Goal: Complete application form: Complete application form

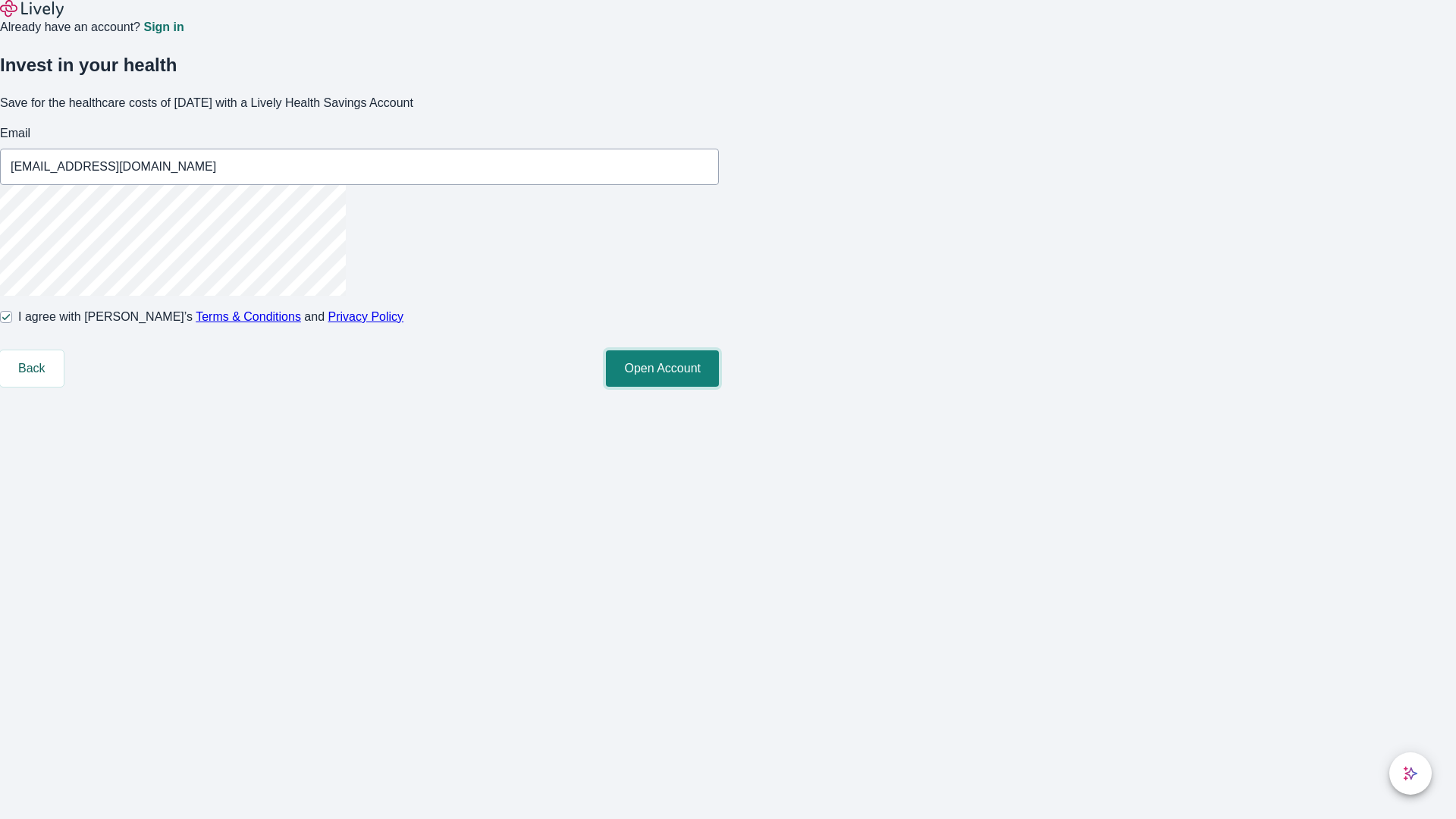
click at [719, 387] on button "Open Account" at bounding box center [663, 368] width 113 height 37
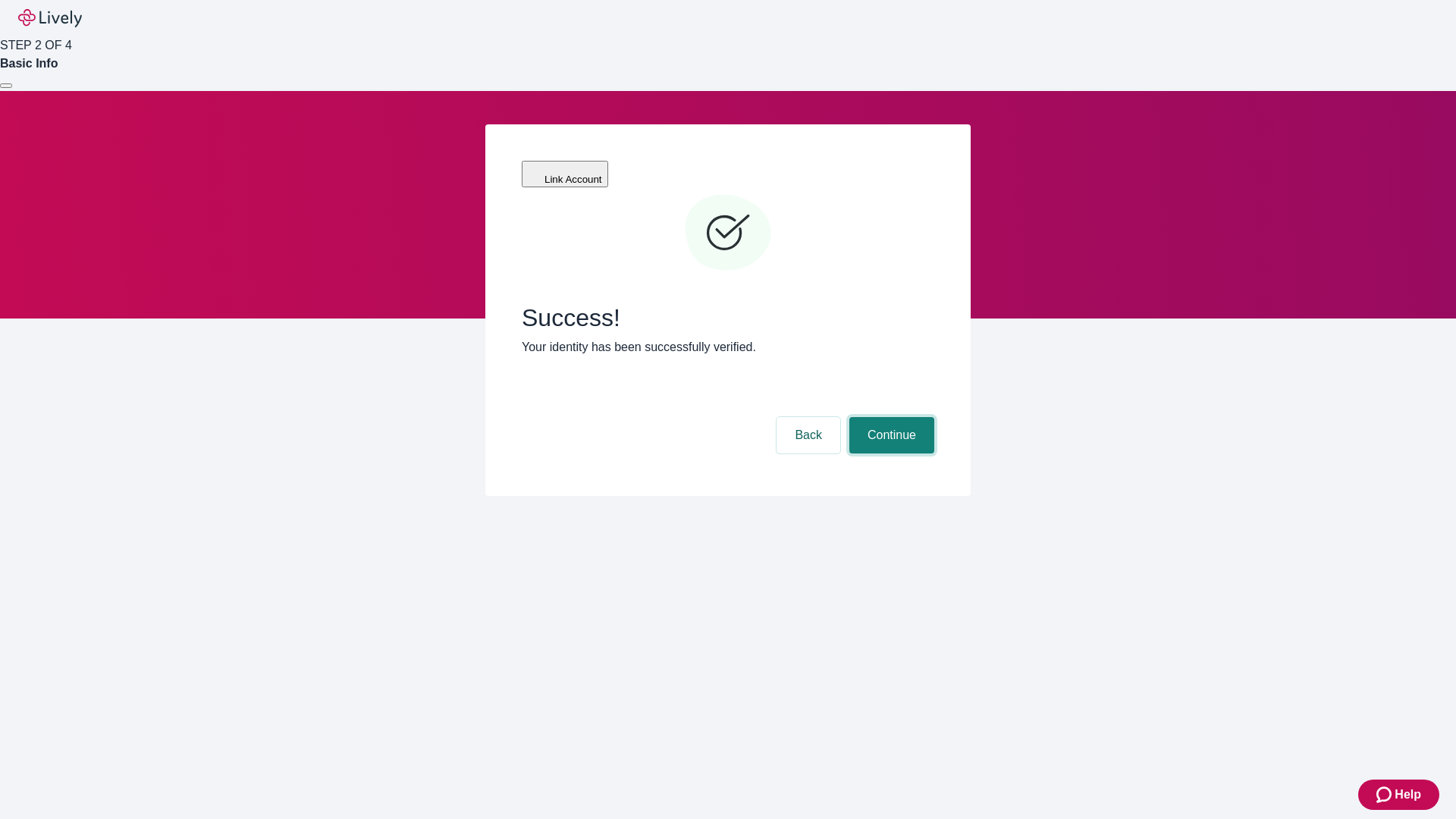
click at [889, 417] on button "Continue" at bounding box center [892, 435] width 85 height 37
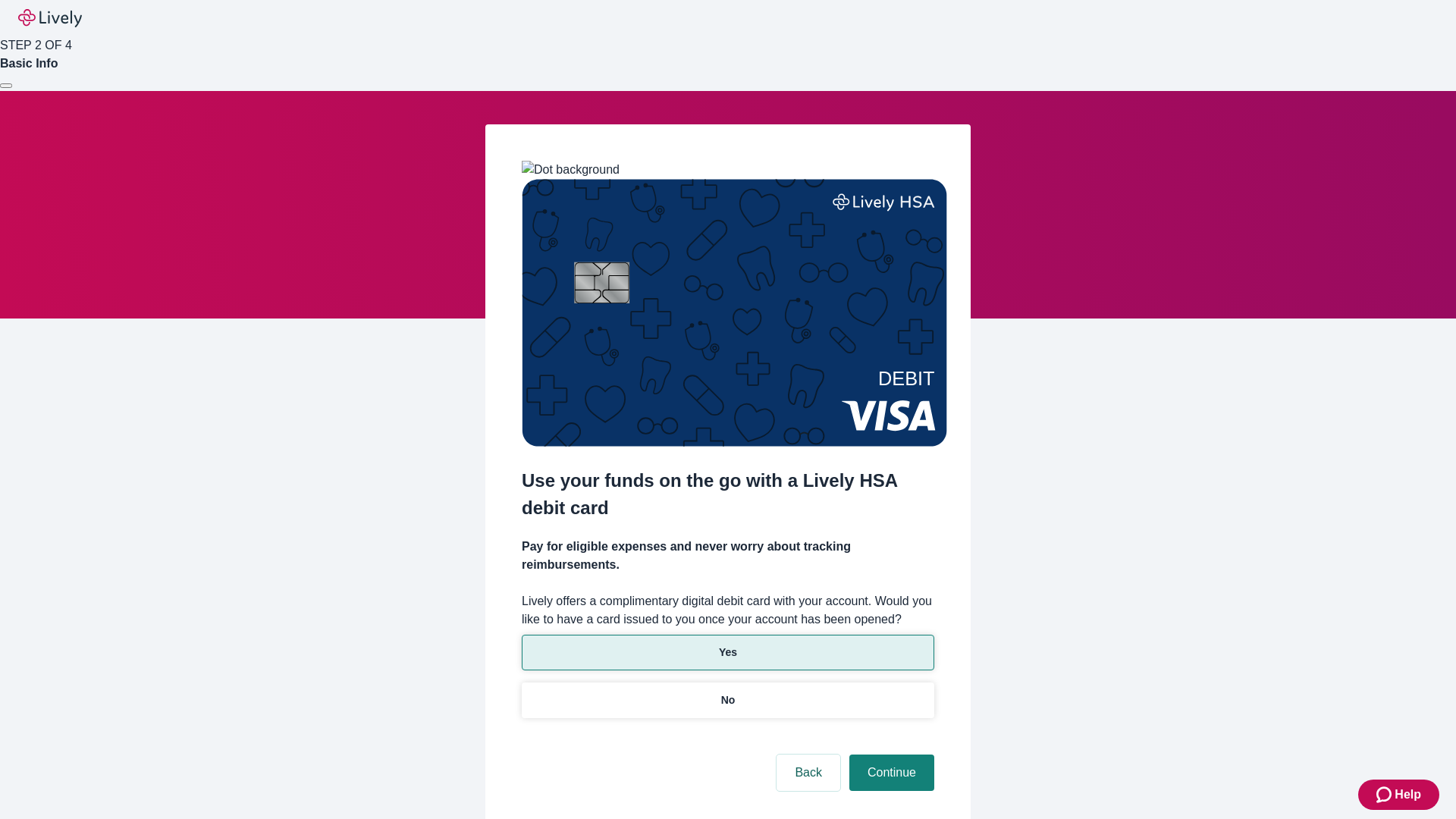
click at [728, 645] on p "Yes" at bounding box center [728, 653] width 18 height 16
click at [889, 754] on button "Continue" at bounding box center [892, 772] width 85 height 37
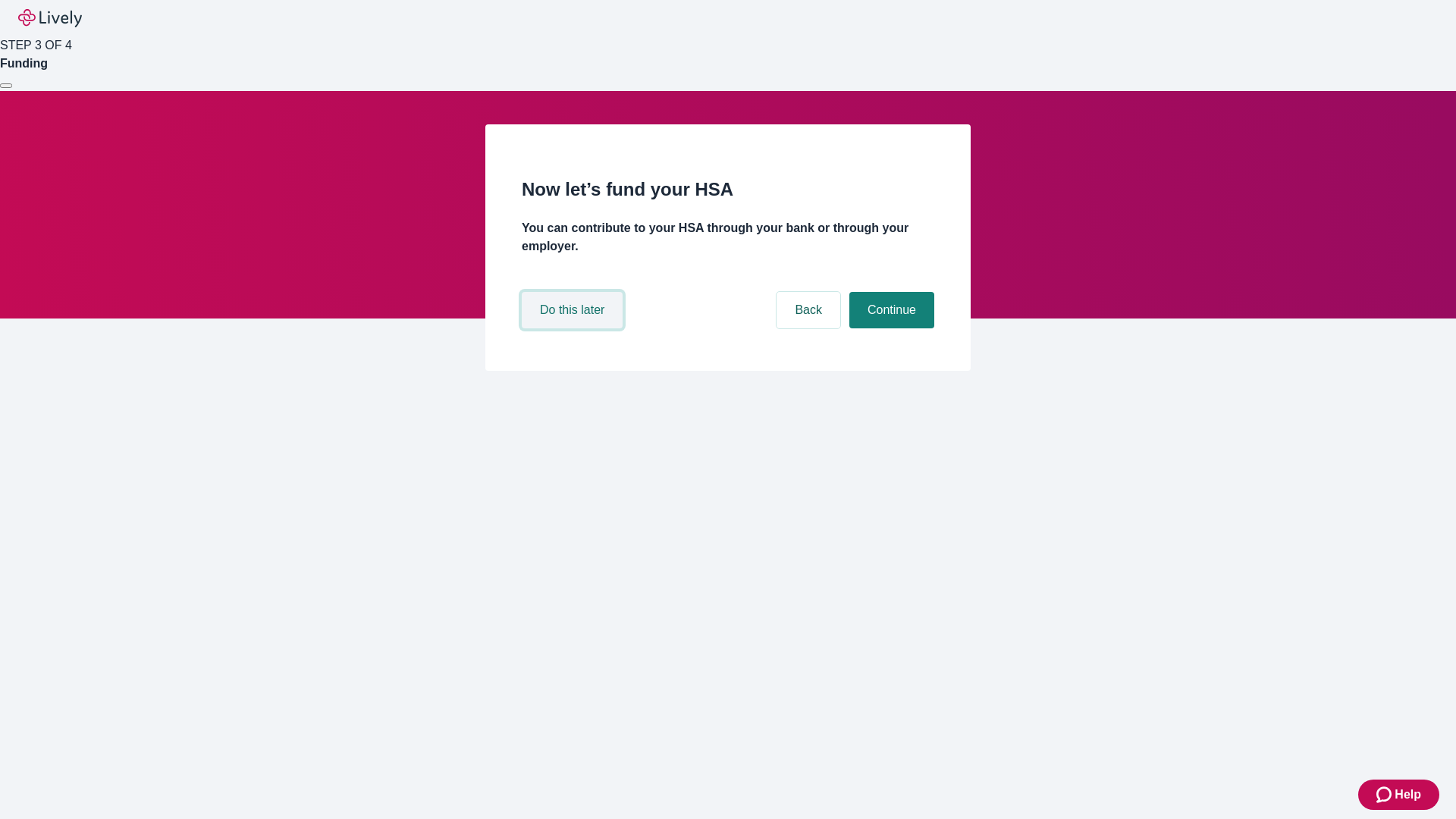
click at [574, 329] on button "Do this later" at bounding box center [572, 310] width 101 height 37
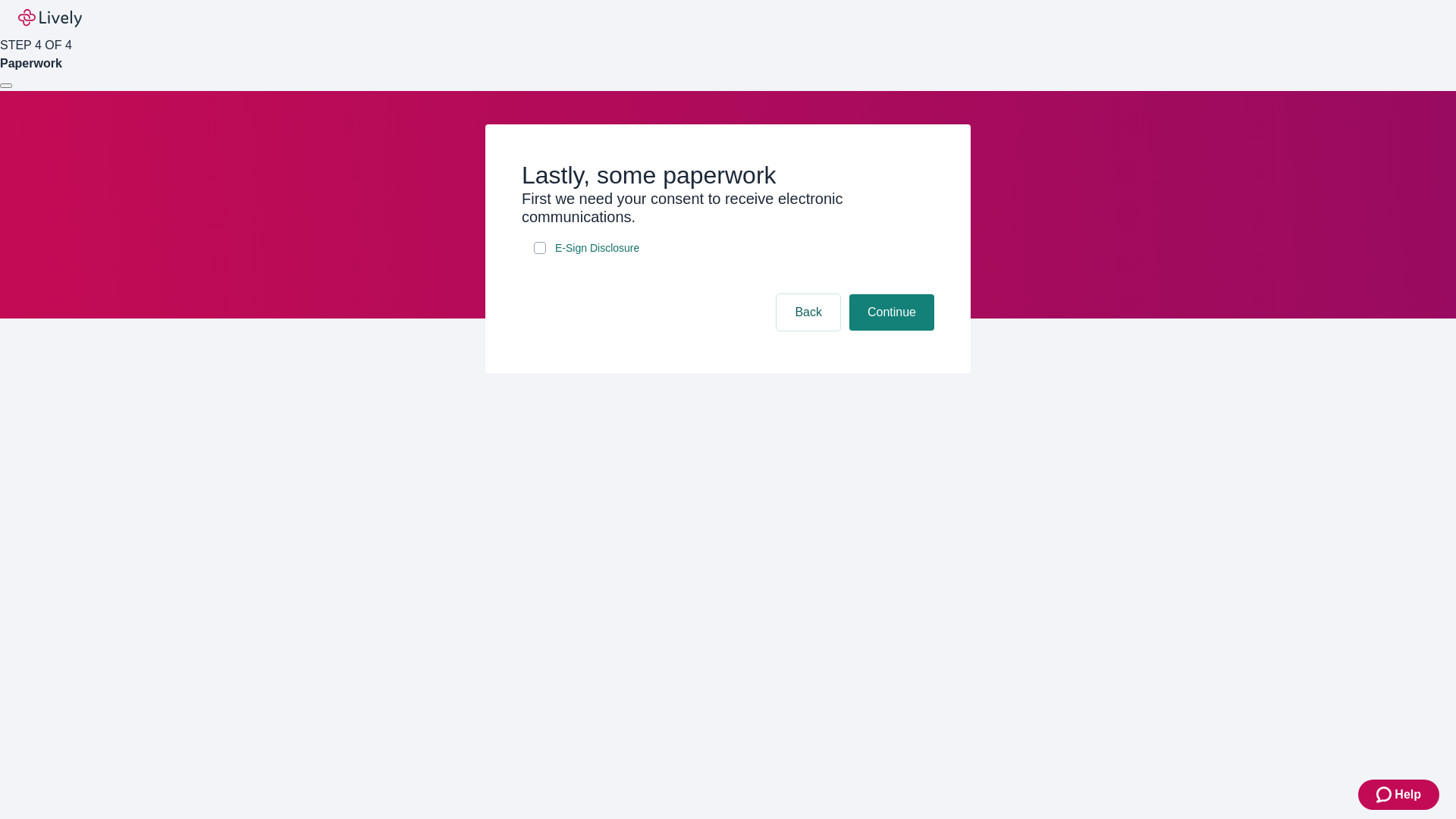
click at [540, 254] on input "E-Sign Disclosure" at bounding box center [540, 248] width 13 height 13
checkbox input "true"
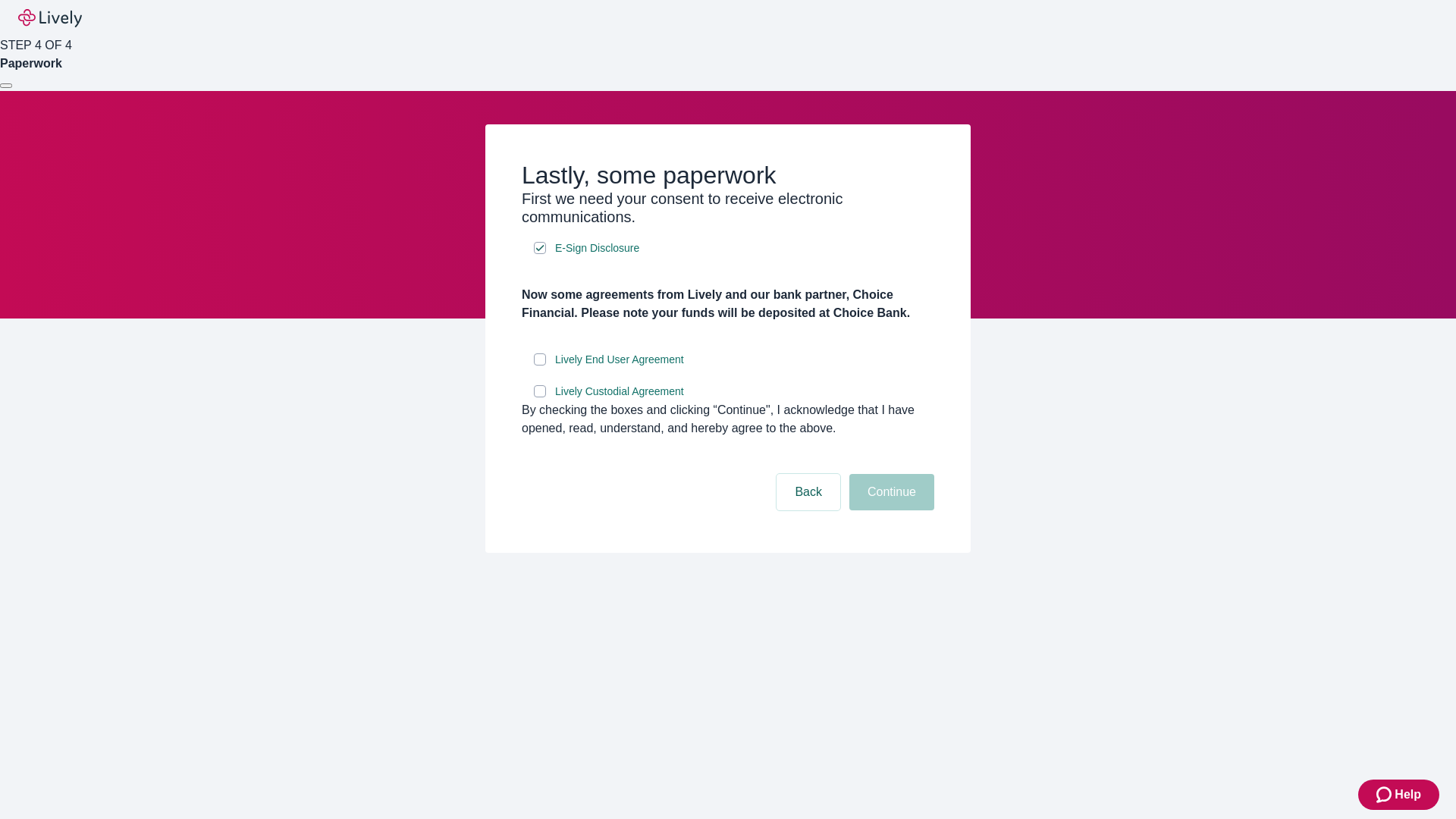
click at [540, 365] on input "Lively End User Agreement" at bounding box center [540, 359] width 13 height 13
checkbox input "true"
click at [540, 397] on input "Lively Custodial Agreement" at bounding box center [540, 392] width 13 height 13
checkbox input "true"
click at [889, 510] on button "Continue" at bounding box center [892, 492] width 85 height 37
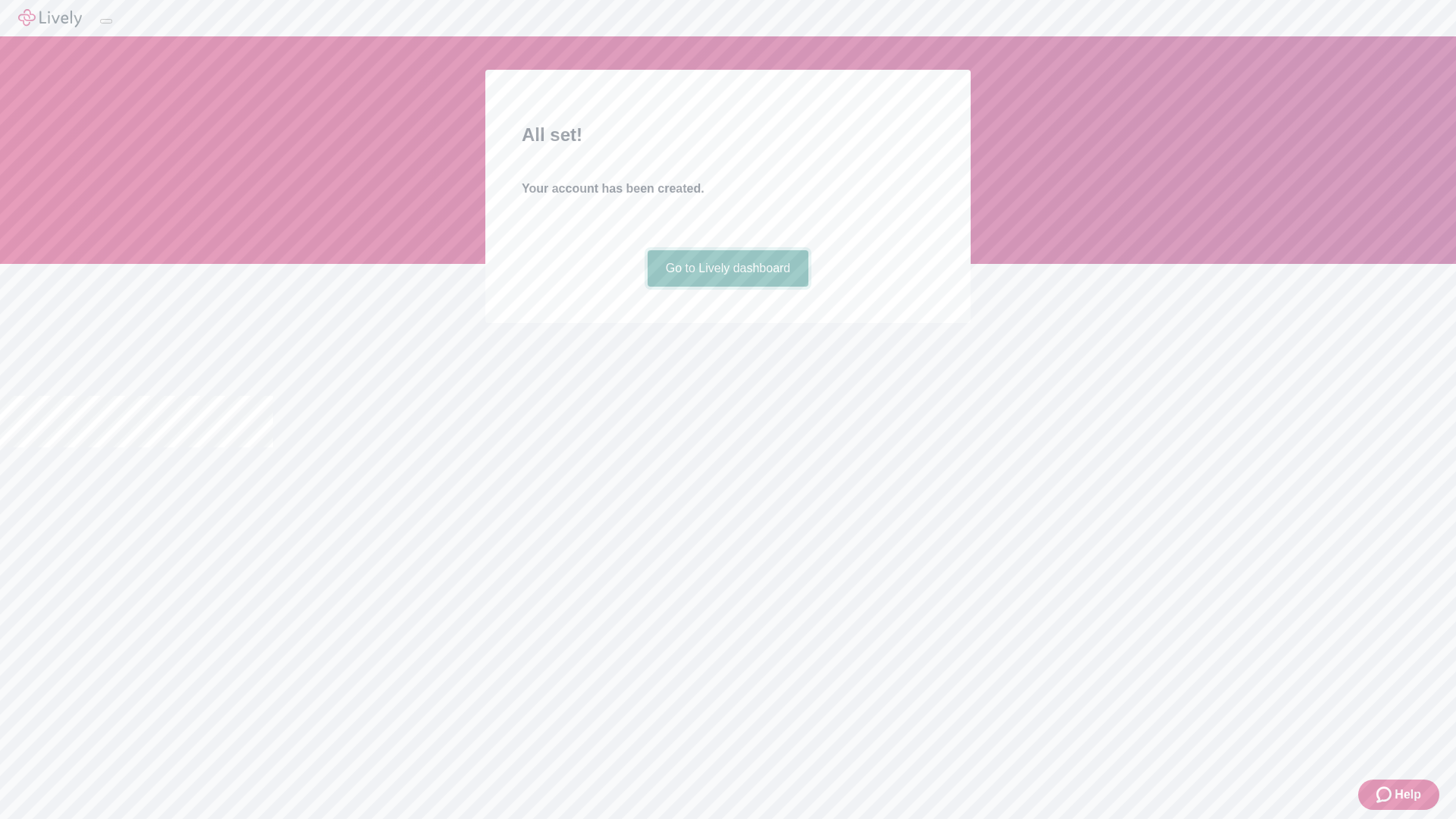
click at [728, 286] on link "Go to Lively dashboard" at bounding box center [728, 269] width 162 height 37
